Goal: Transaction & Acquisition: Register for event/course

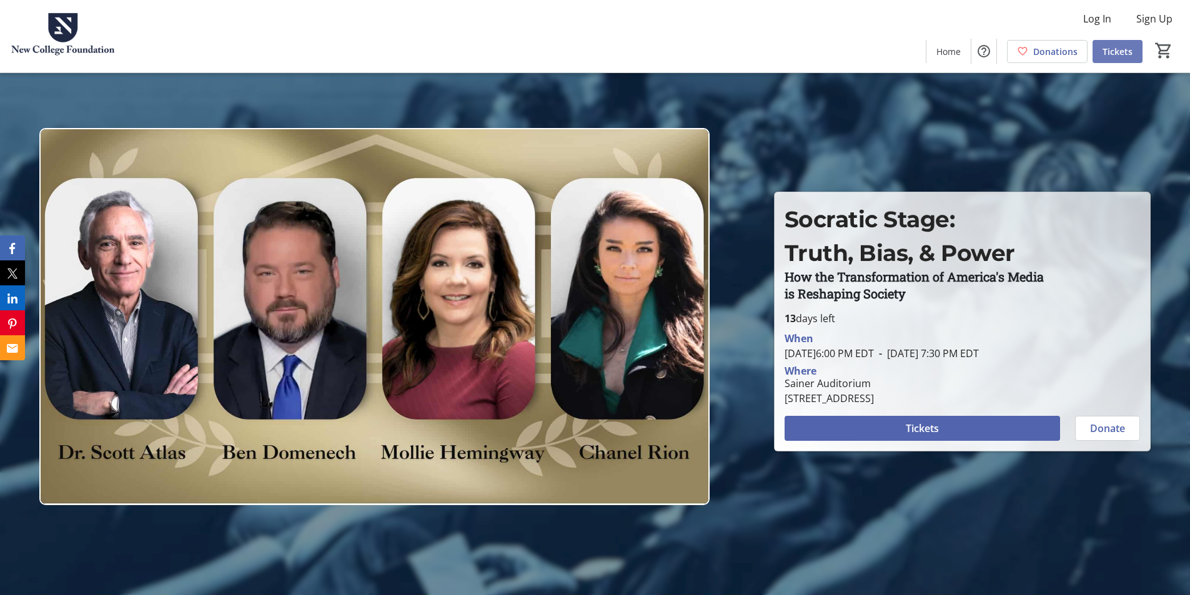
click at [1126, 59] on span at bounding box center [1117, 51] width 50 height 30
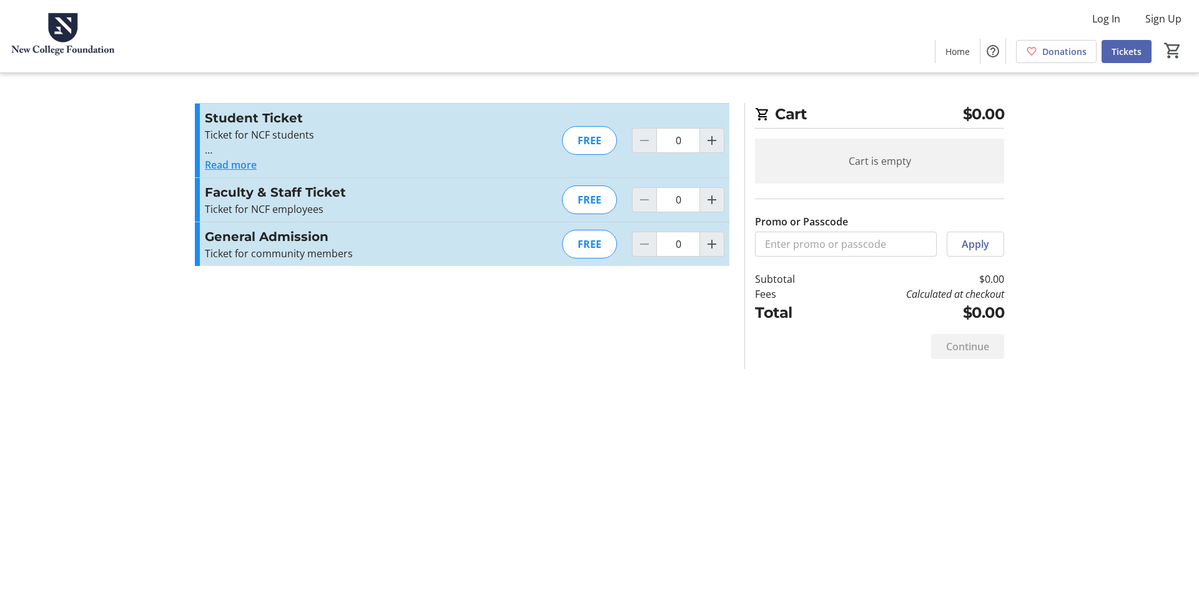
click at [243, 164] on button "Read more" at bounding box center [231, 164] width 52 height 15
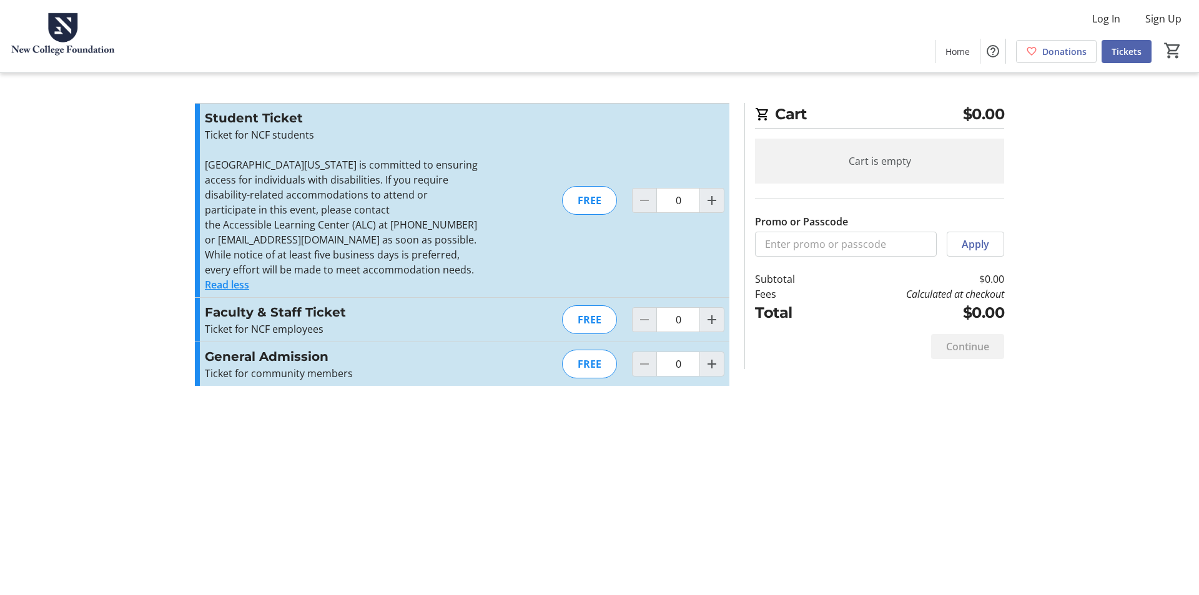
click at [239, 277] on button "Read less" at bounding box center [227, 284] width 44 height 15
